Goal: Find specific page/section: Find specific page/section

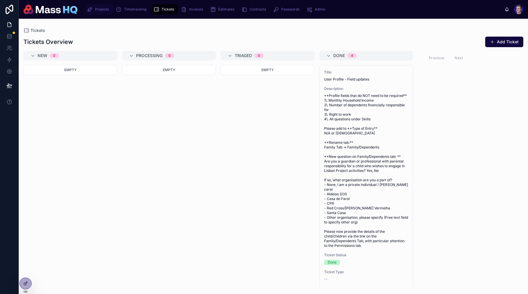
click at [100, 13] on div "Projects" at bounding box center [99, 9] width 24 height 9
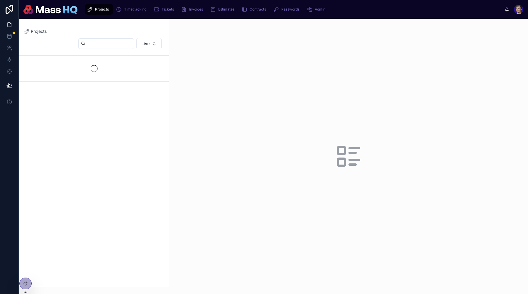
click at [101, 11] on span "Projects" at bounding box center [102, 9] width 14 height 5
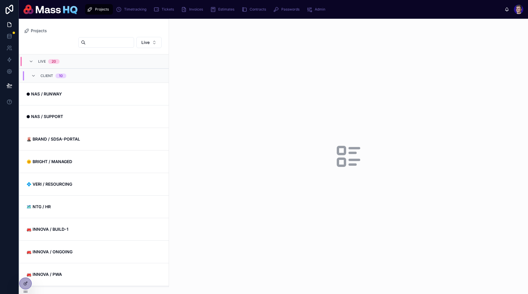
click at [88, 42] on input "text" at bounding box center [110, 42] width 48 height 8
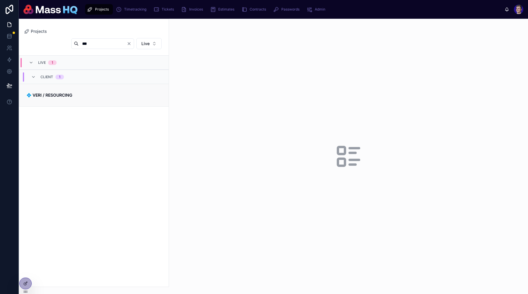
type input "***"
click at [93, 89] on link "💠 VERI / RESOURCING" at bounding box center [93, 95] width 149 height 23
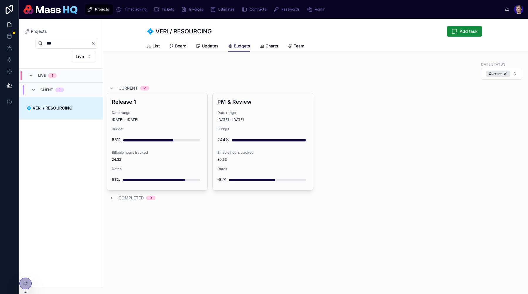
click at [370, 175] on div "Release 1 Date range [DATE] – [DATE] Budget 65% Billable hours tracked 24.32 Da…" at bounding box center [316, 142] width 418 height 98
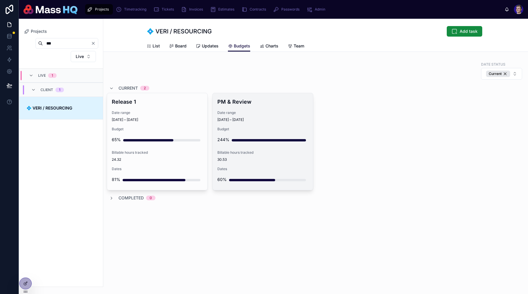
drag, startPoint x: 405, startPoint y: 167, endPoint x: 234, endPoint y: 179, distance: 171.7
click at [405, 167] on div "Release 1 Date range [DATE] – [DATE] Budget 65% Billable hours tracked 24.32 Da…" at bounding box center [316, 142] width 418 height 98
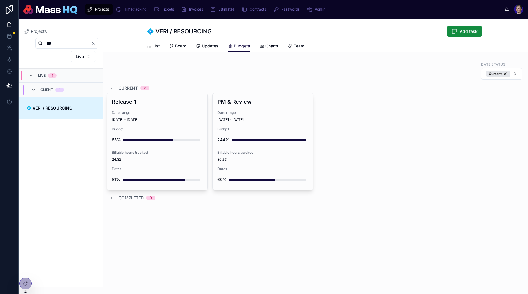
click at [297, 255] on div "Back to Projects Projects 💠 VERI / RESOURCING Add task Budgets List Board Updat…" at bounding box center [315, 157] width 425 height 276
